Goal: Check status: Check status

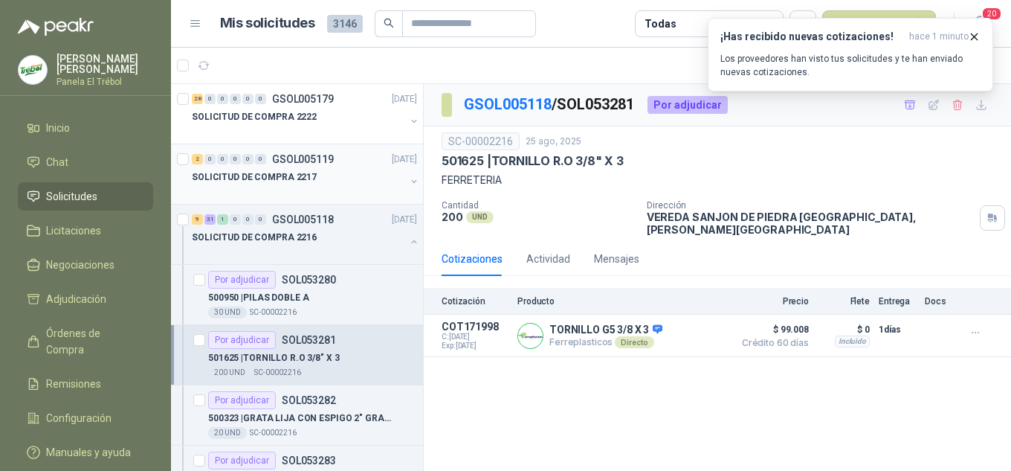
click at [408, 178] on button "button" at bounding box center [414, 181] width 12 height 12
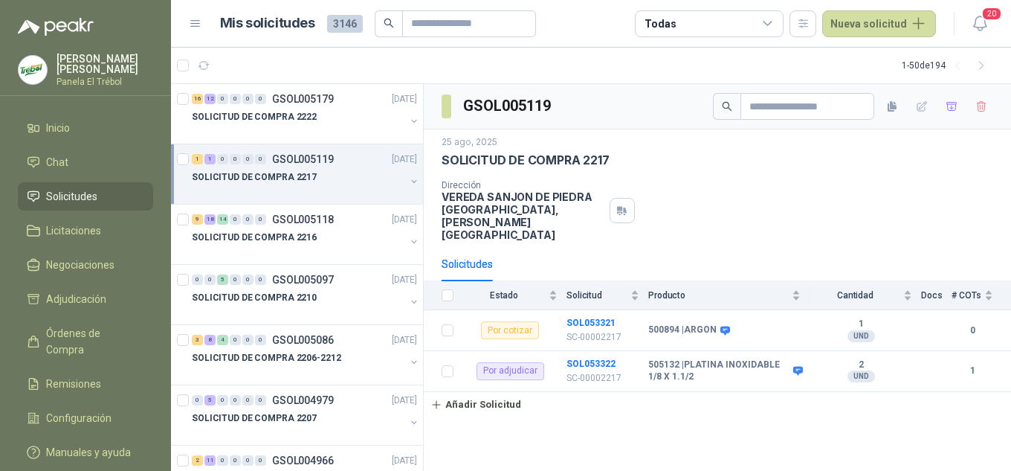
drag, startPoint x: 399, startPoint y: 170, endPoint x: 400, endPoint y: 183, distance: 13.5
click at [398, 171] on div "SOLICITUD DE COMPRA 2217" at bounding box center [306, 183] width 228 height 30
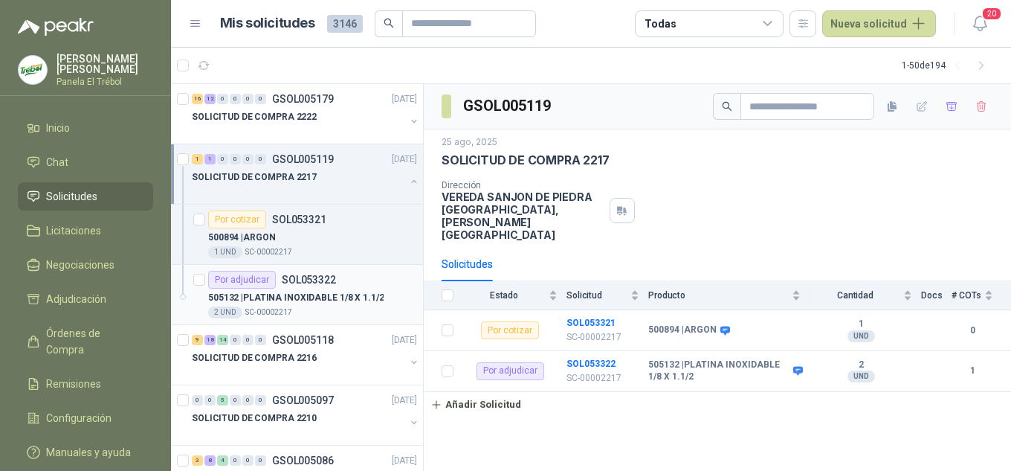
click at [308, 297] on p "505132 | PLATINA INOXIDABLE 1/8 X 1.1/2" at bounding box center [295, 298] width 175 height 14
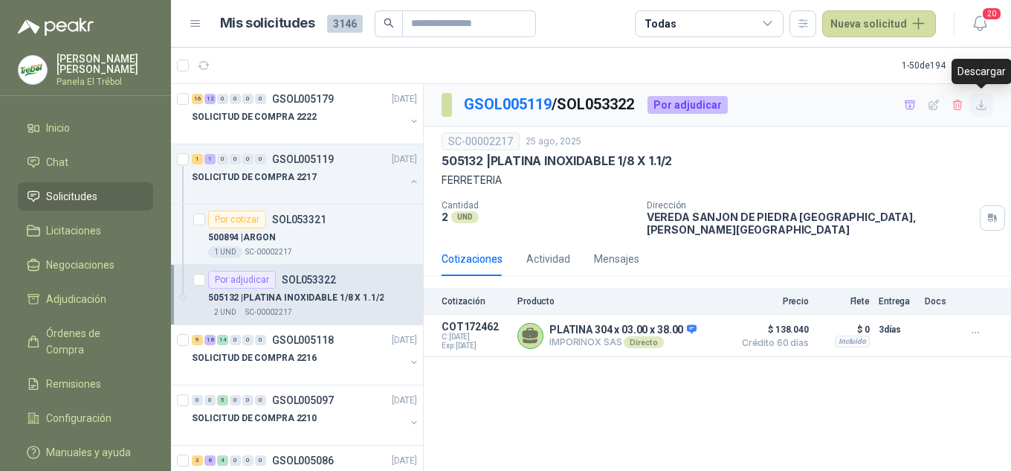
click at [982, 105] on icon "button" at bounding box center [981, 104] width 9 height 9
click at [734, 413] on div "GSOL005119 / SOL053322 Por adjudicar SC-00002217 25 ago, 2025 505132 | PLATINA …" at bounding box center [717, 277] width 587 height 387
